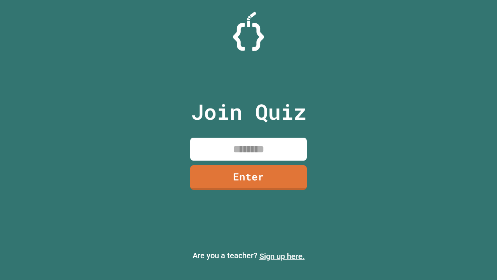
click at [282, 256] on link "Sign up here." at bounding box center [281, 255] width 45 height 9
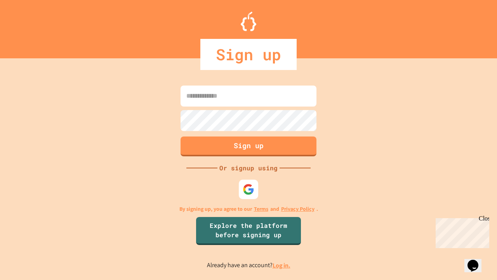
click at [282, 265] on link "Log in." at bounding box center [282, 265] width 18 height 8
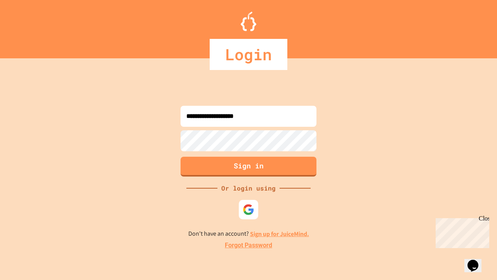
type input "**********"
